Goal: Task Accomplishment & Management: Use online tool/utility

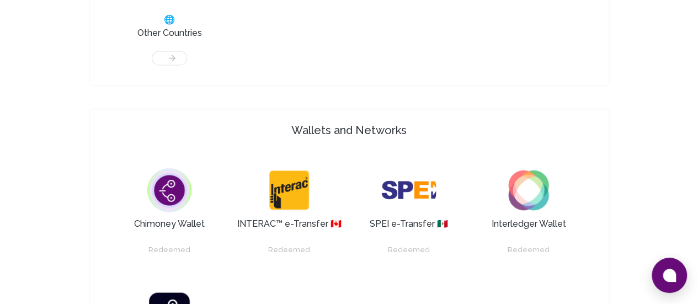
scroll to position [773, 0]
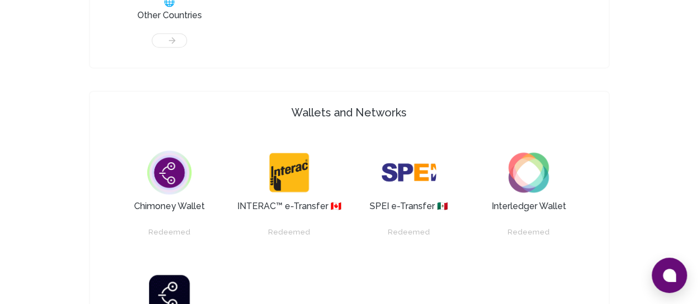
click at [142, 145] on img at bounding box center [169, 172] width 55 height 55
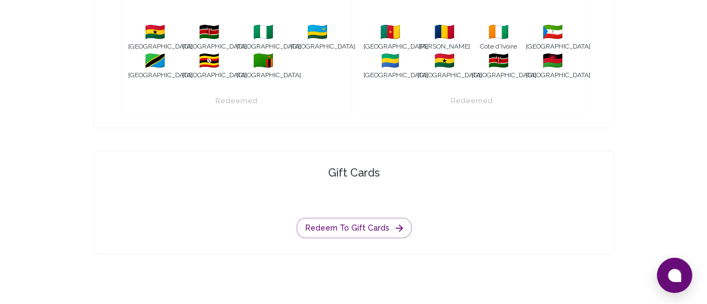
scroll to position [1245, 0]
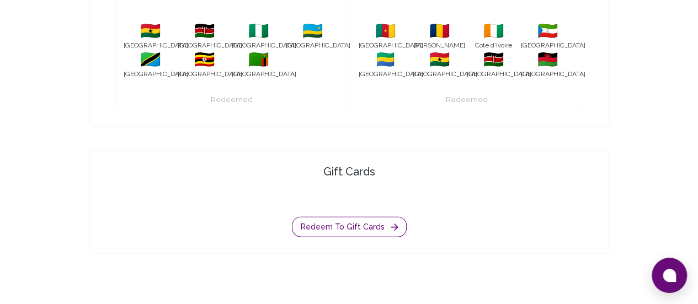
click at [369, 217] on button "Redeem to gift cards" at bounding box center [349, 227] width 115 height 20
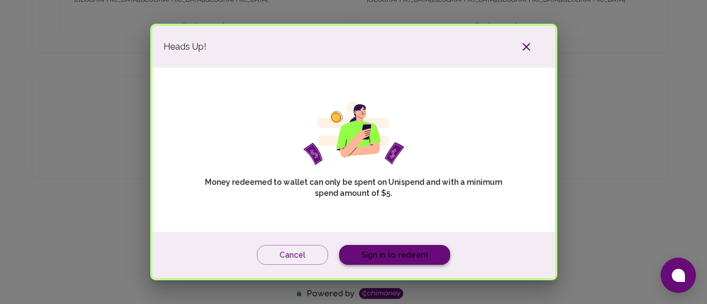
click at [391, 256] on link "Sign in to redeem" at bounding box center [394, 255] width 111 height 20
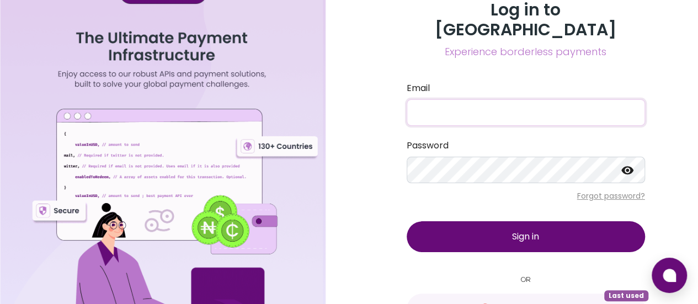
click at [446, 99] on input "Email" at bounding box center [526, 112] width 238 height 26
type input "[EMAIL_ADDRESS][DOMAIN_NAME]"
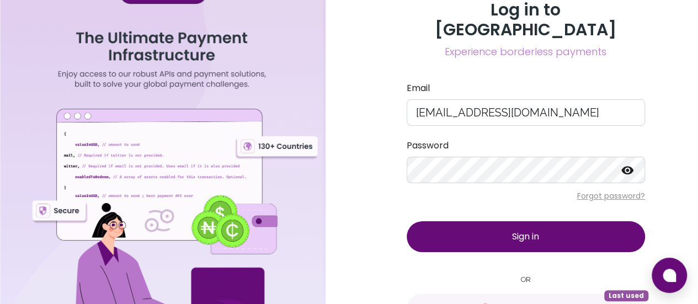
click at [633, 166] on icon at bounding box center [628, 170] width 12 height 8
click at [526, 230] on span "Sign in" at bounding box center [525, 236] width 27 height 13
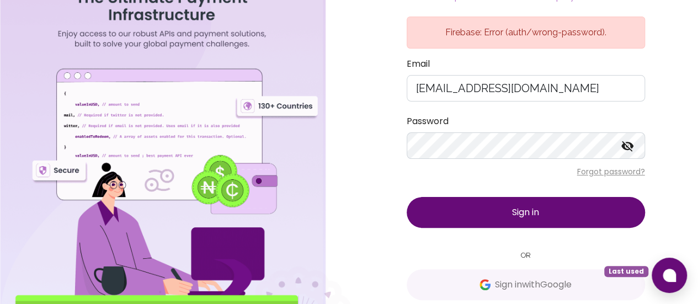
scroll to position [57, 0]
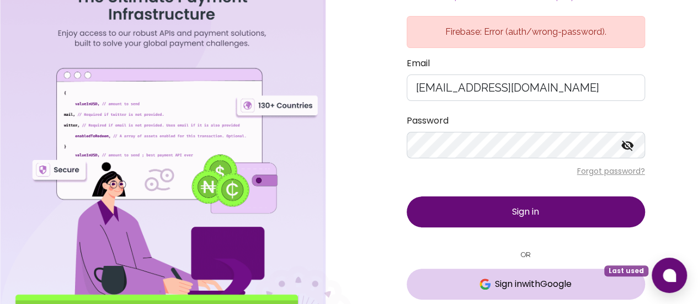
click at [532, 278] on span "Sign in with Google" at bounding box center [533, 284] width 77 height 13
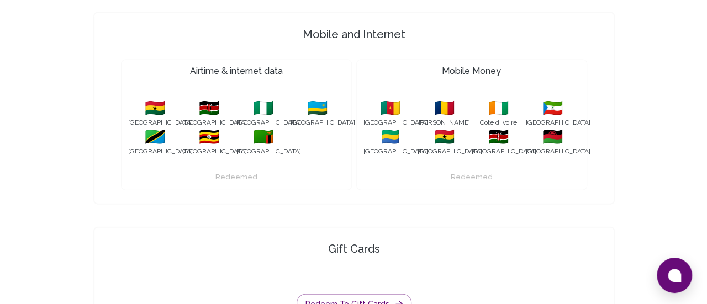
scroll to position [1215, 0]
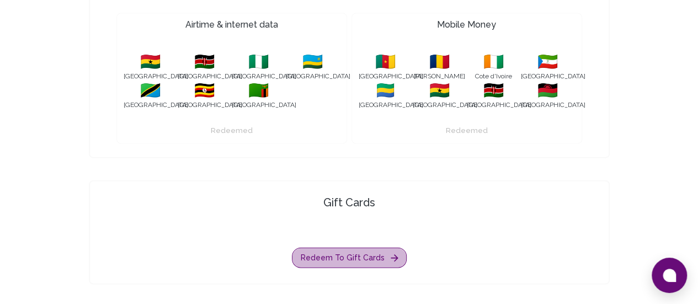
click at [369, 248] on button "Redeem to gift cards" at bounding box center [349, 258] width 115 height 20
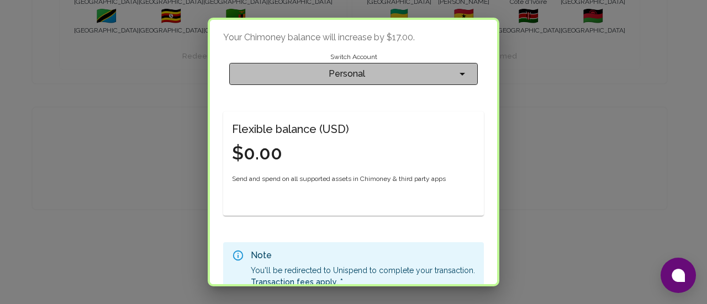
click at [401, 79] on span "Personal" at bounding box center [347, 73] width 218 height 15
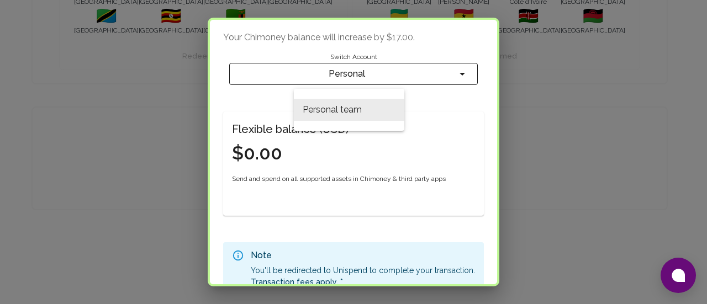
click at [384, 113] on li "Personal team" at bounding box center [349, 110] width 110 height 22
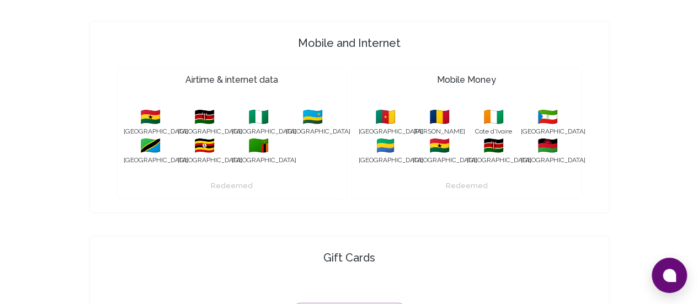
scroll to position [1104, 0]
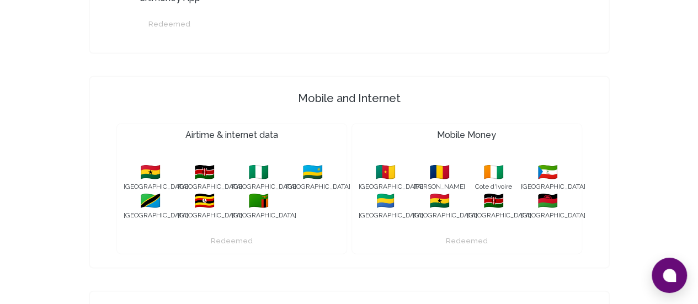
click at [202, 191] on span "🇺🇬" at bounding box center [205, 201] width 54 height 20
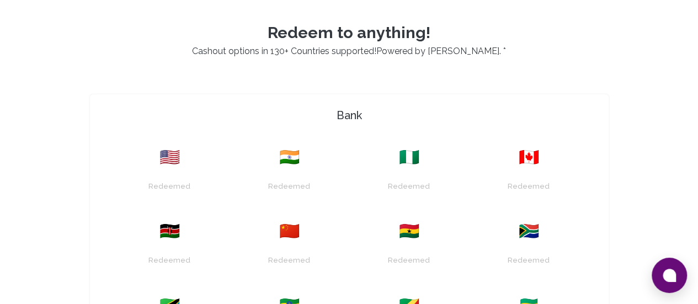
scroll to position [221, 0]
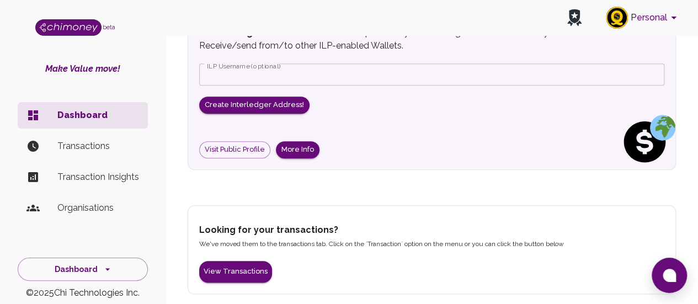
scroll to position [507, 0]
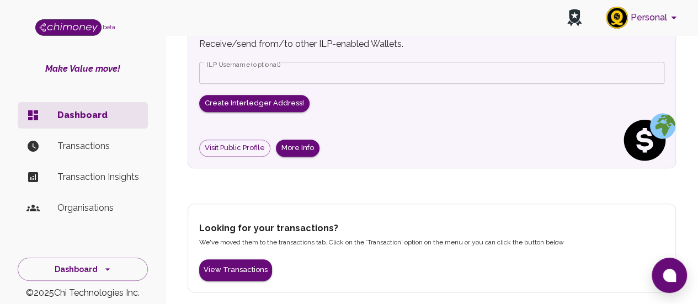
click at [79, 146] on p "Transactions" at bounding box center [98, 146] width 82 height 13
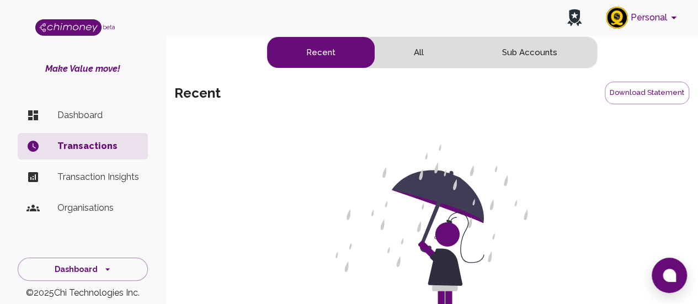
click at [423, 50] on button "All" at bounding box center [419, 52] width 88 height 31
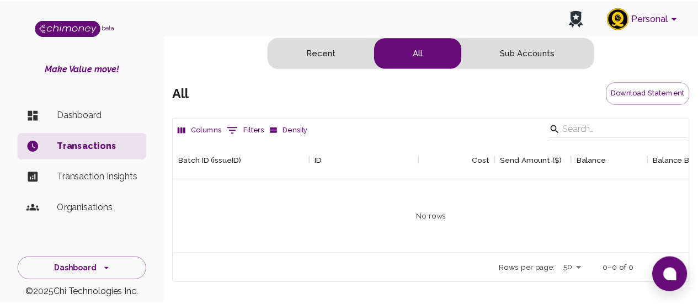
scroll to position [114, 514]
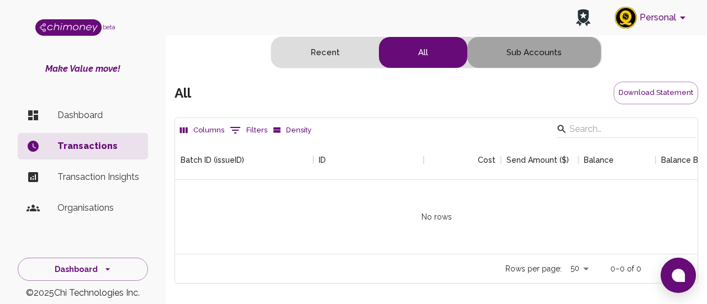
click at [526, 54] on button "Sub Accounts" at bounding box center [534, 52] width 134 height 31
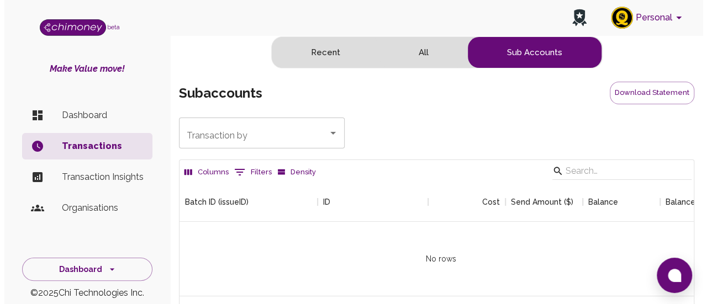
scroll to position [9, 9]
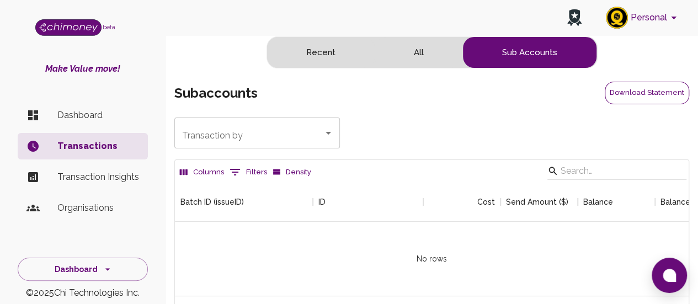
click at [619, 85] on button "Download Statement" at bounding box center [647, 93] width 84 height 23
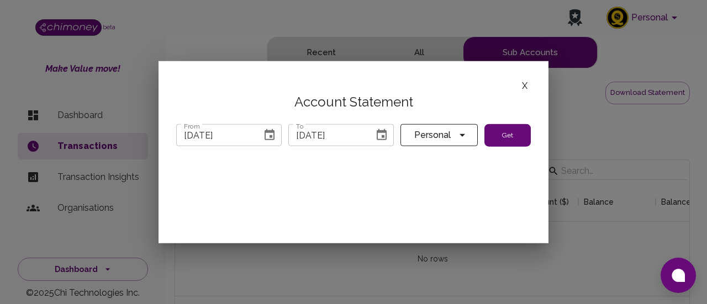
click at [506, 130] on button "Get" at bounding box center [507, 135] width 46 height 23
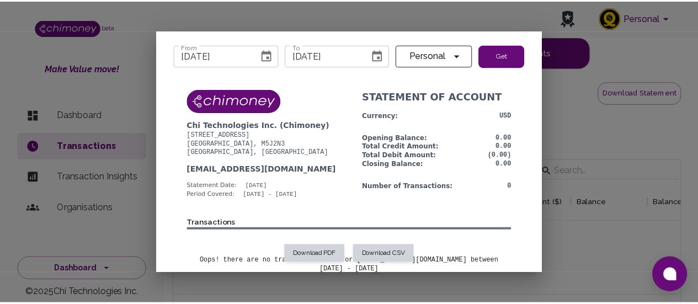
scroll to position [0, 0]
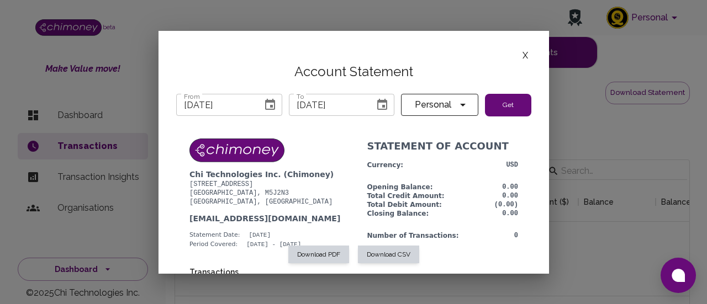
click at [523, 49] on button "X" at bounding box center [525, 55] width 12 height 14
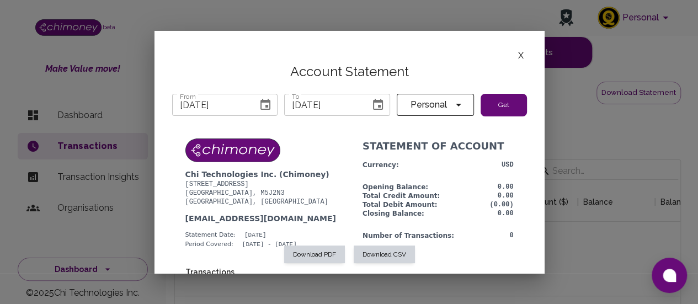
scroll to position [9, 9]
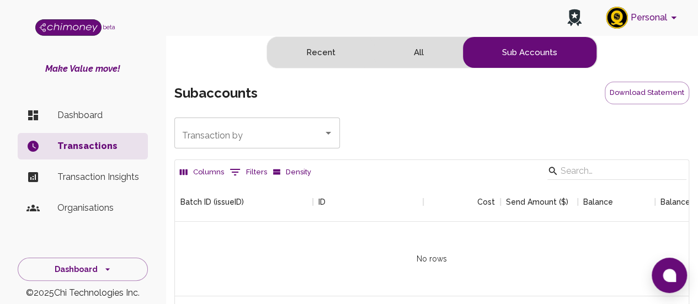
click at [94, 118] on p "Dashboard" at bounding box center [98, 115] width 82 height 13
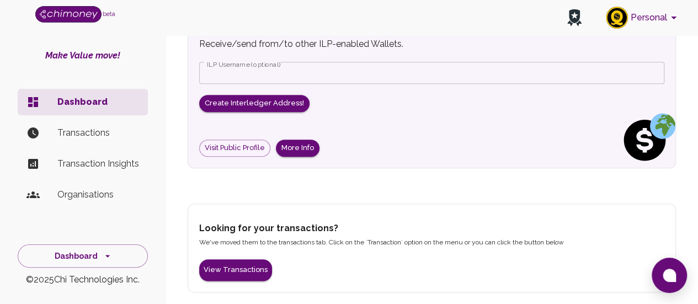
scroll to position [25, 0]
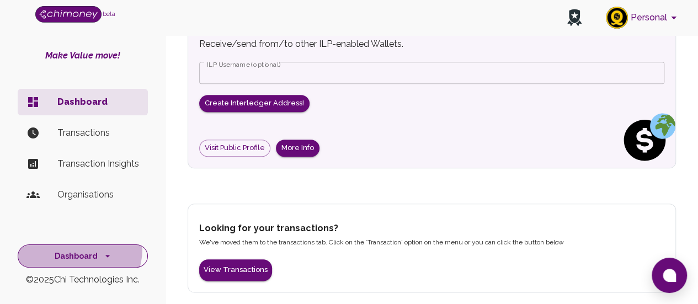
click at [75, 249] on button "Dashboard" at bounding box center [83, 257] width 130 height 24
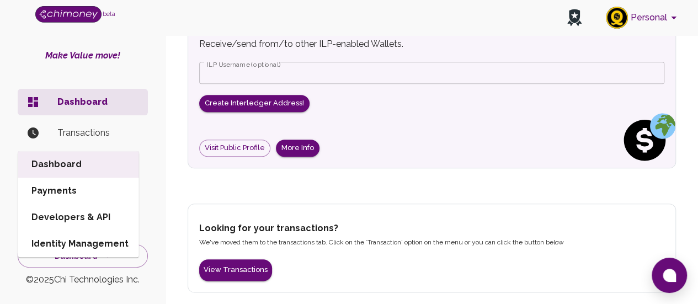
click at [59, 178] on li "Payments" at bounding box center [78, 191] width 121 height 26
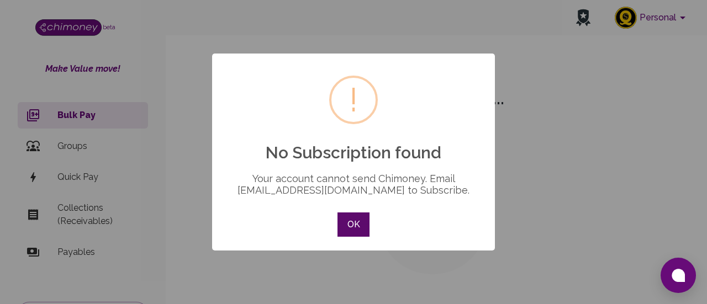
click at [356, 230] on button "OK" at bounding box center [353, 225] width 32 height 24
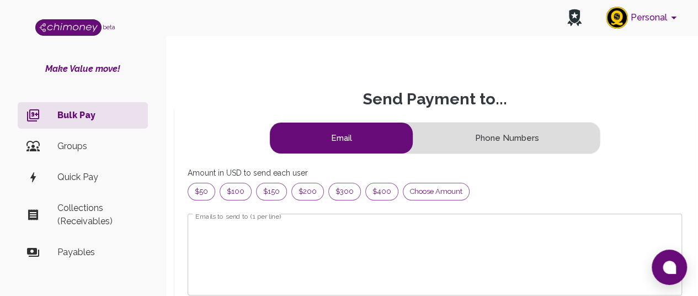
scroll to position [134, 470]
